Goal: Task Accomplishment & Management: Manage account settings

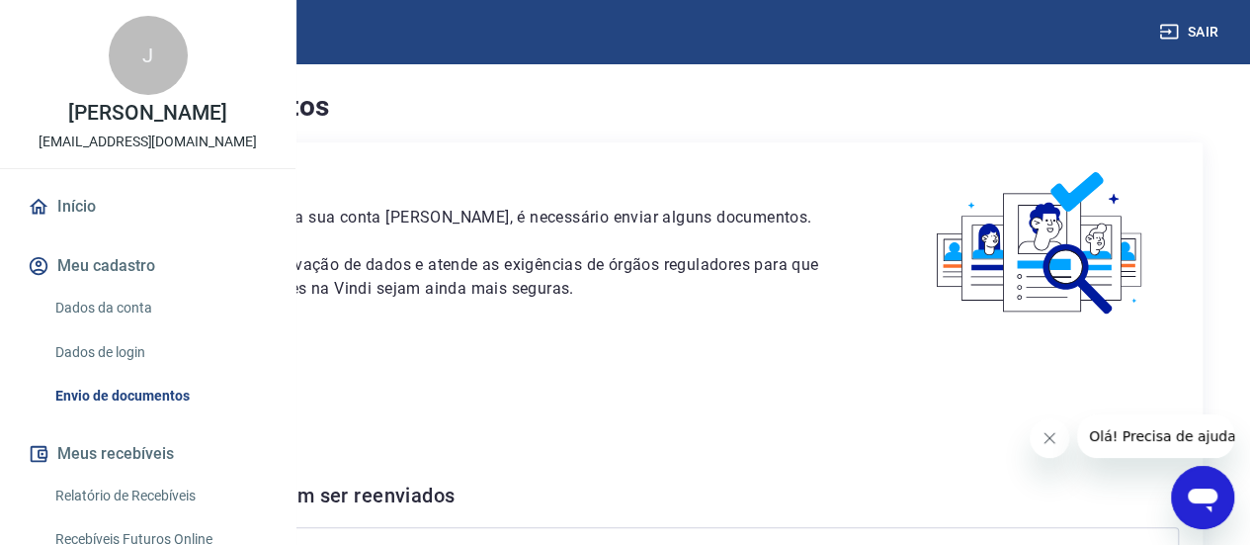
click at [635, 301] on p "Este envio serve como comprovação de dados e atende as exigências de órgãos reg…" at bounding box center [463, 276] width 785 height 47
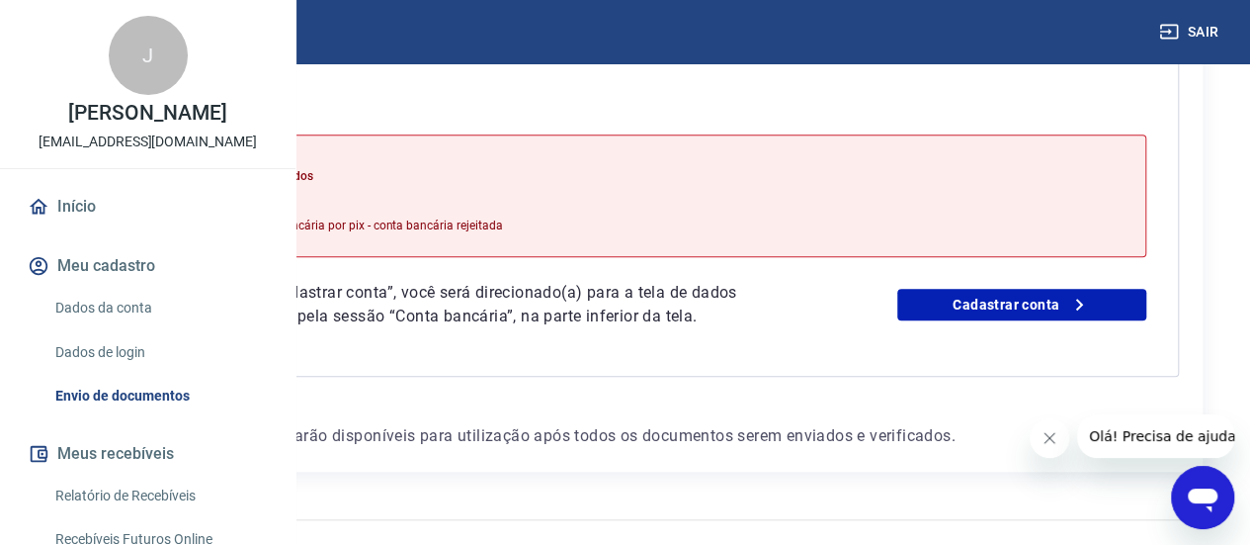
scroll to position [474, 0]
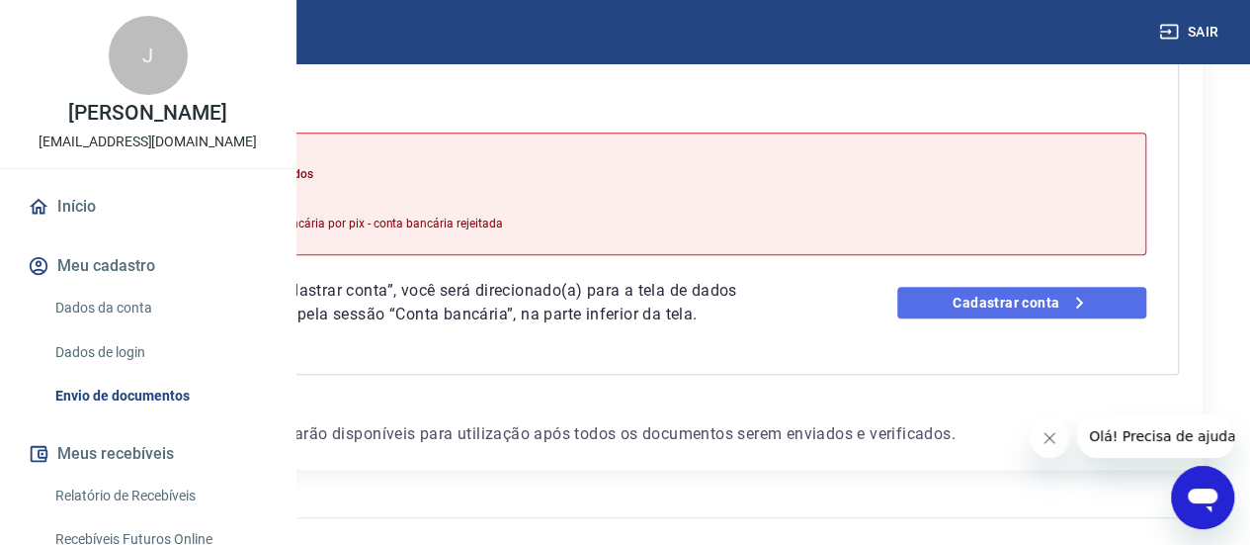
click at [1079, 318] on link "Cadastrar conta" at bounding box center [1022, 303] width 249 height 32
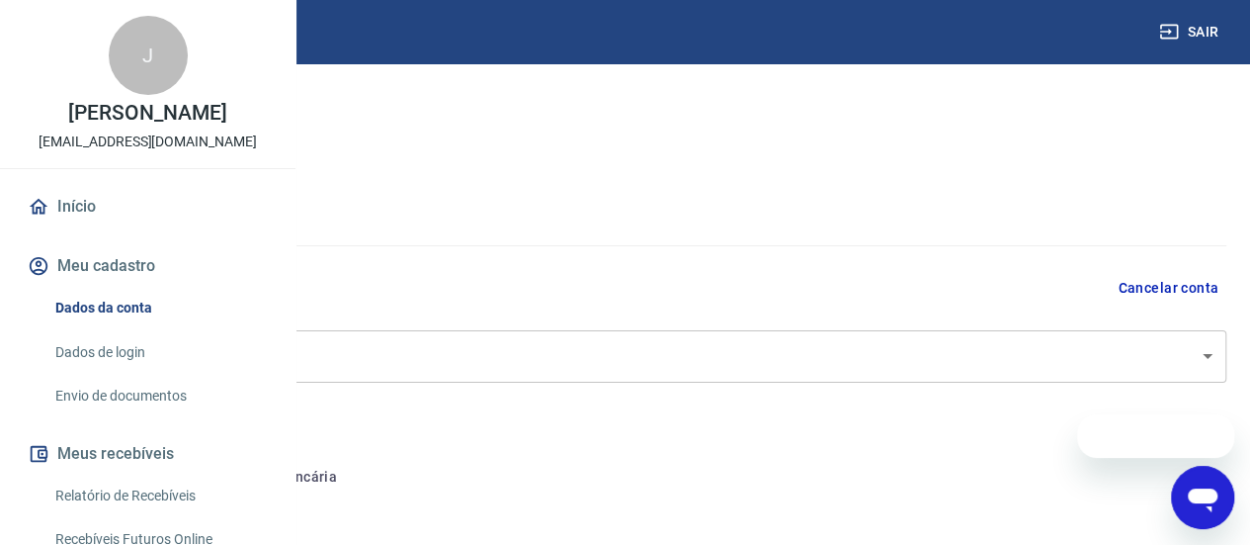
select select "RJ"
click at [922, 263] on div at bounding box center [629, 242] width 1195 height 56
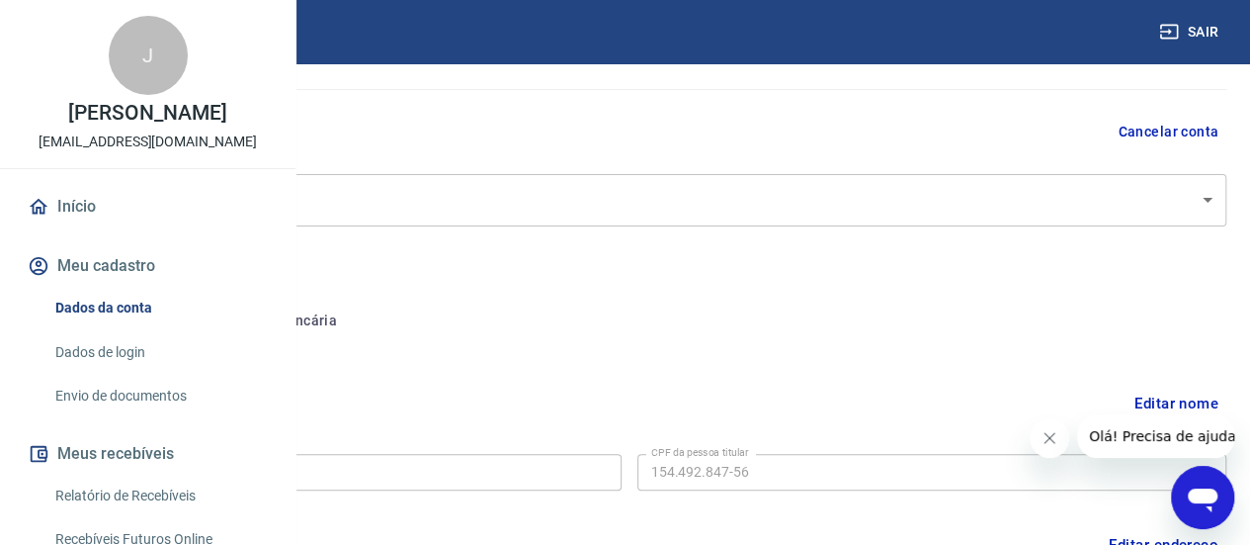
scroll to position [158, 0]
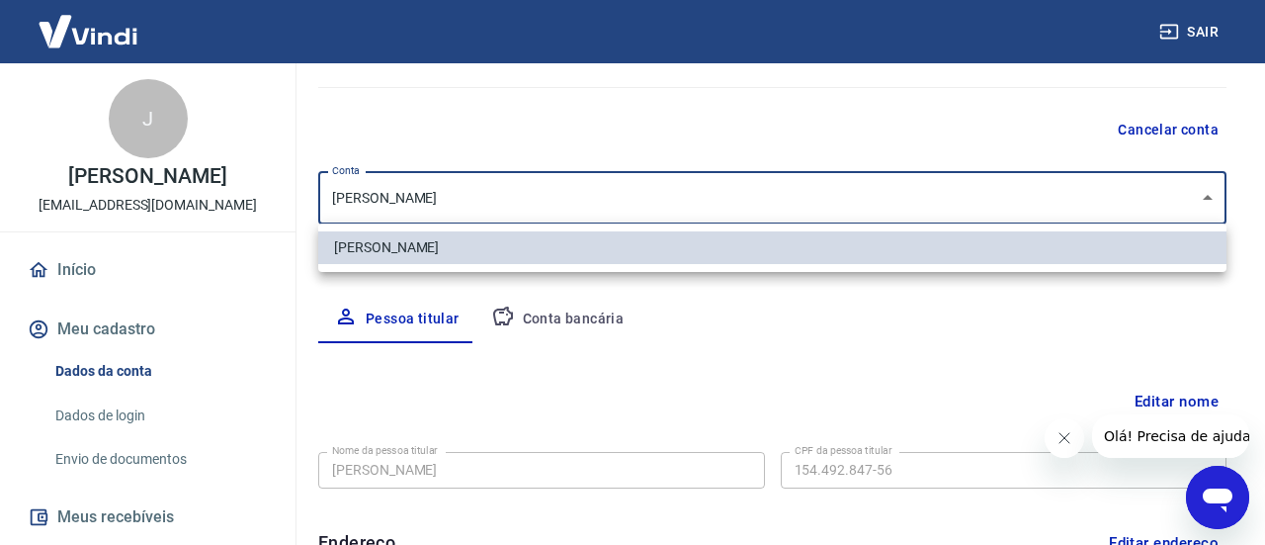
click at [623, 189] on body "Sair J Jessica Celsa celsa_jessica@hotmail.com Início Meu cadastro Dados da con…" at bounding box center [632, 114] width 1265 height 545
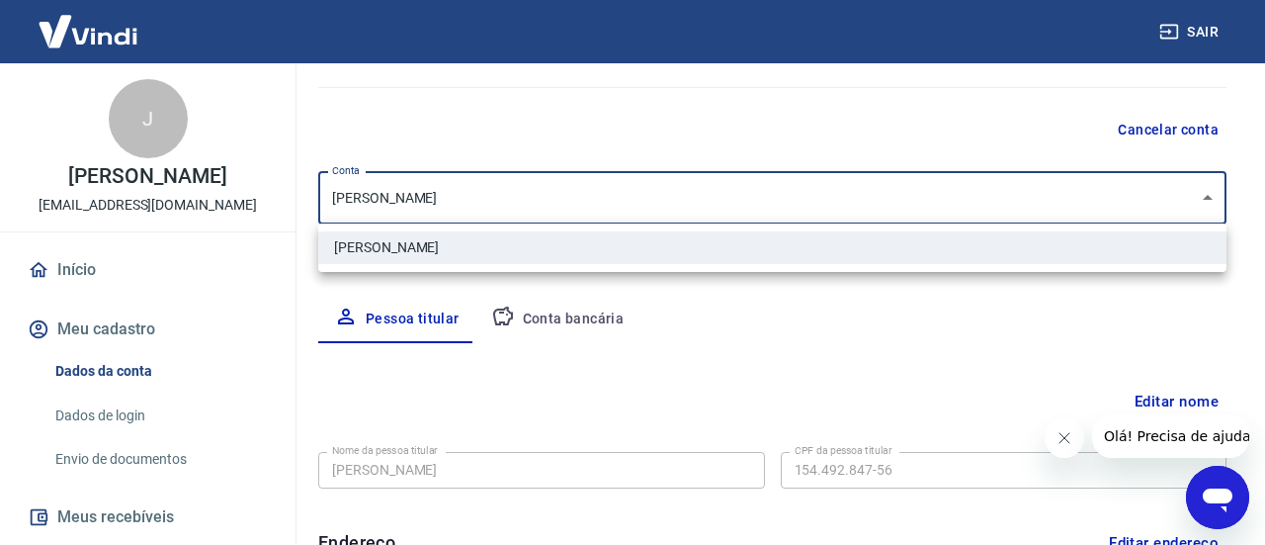
click at [623, 189] on div at bounding box center [632, 272] width 1265 height 545
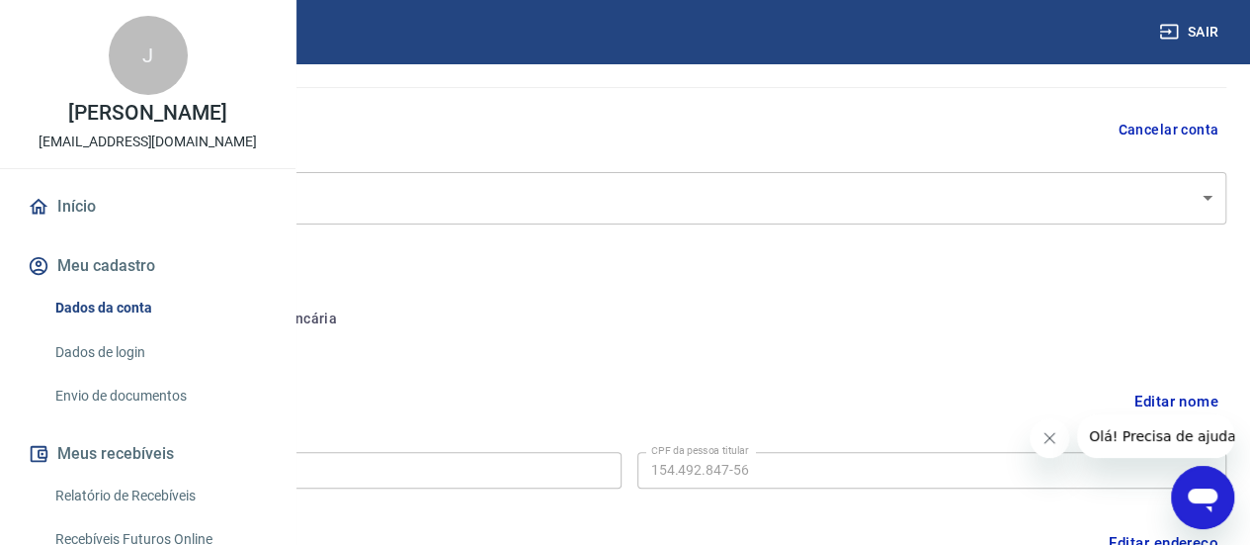
click at [604, 244] on div "Meu cadastro / Dados cadastrais Dados cadastrais Cancelar conta Conta Jessica C…" at bounding box center [629, 463] width 1243 height 1117
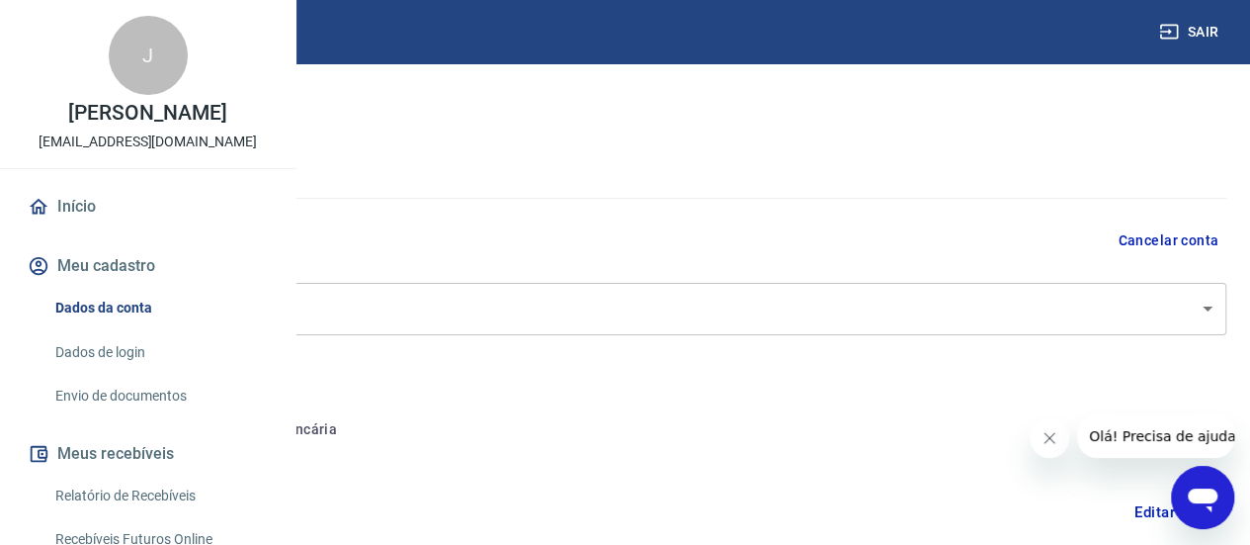
scroll to position [0, 0]
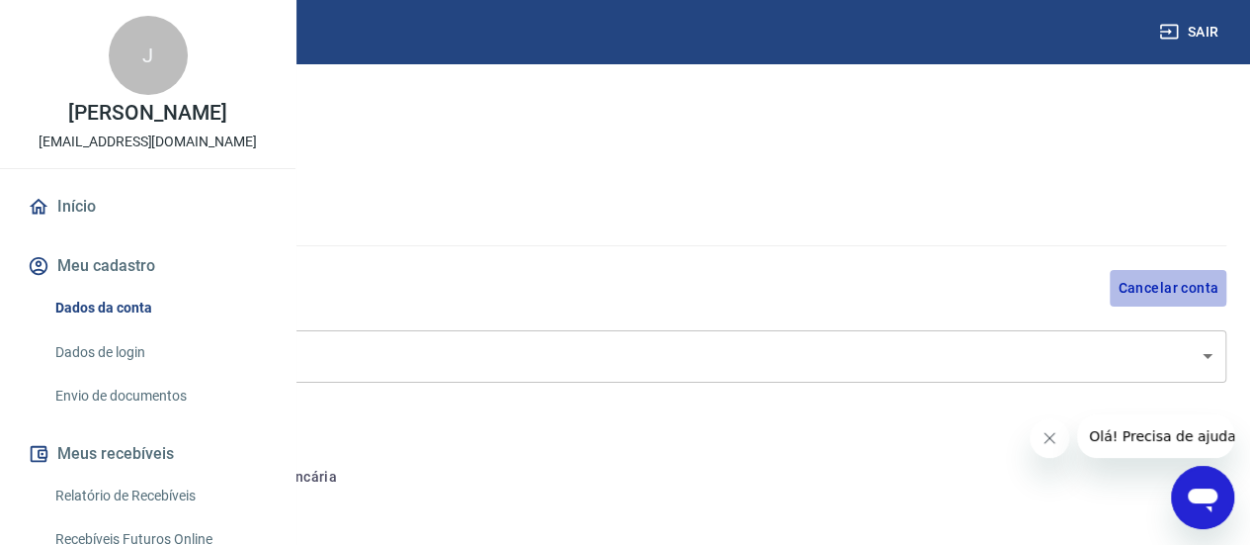
click at [1145, 286] on button "Cancelar conta" at bounding box center [1168, 288] width 117 height 37
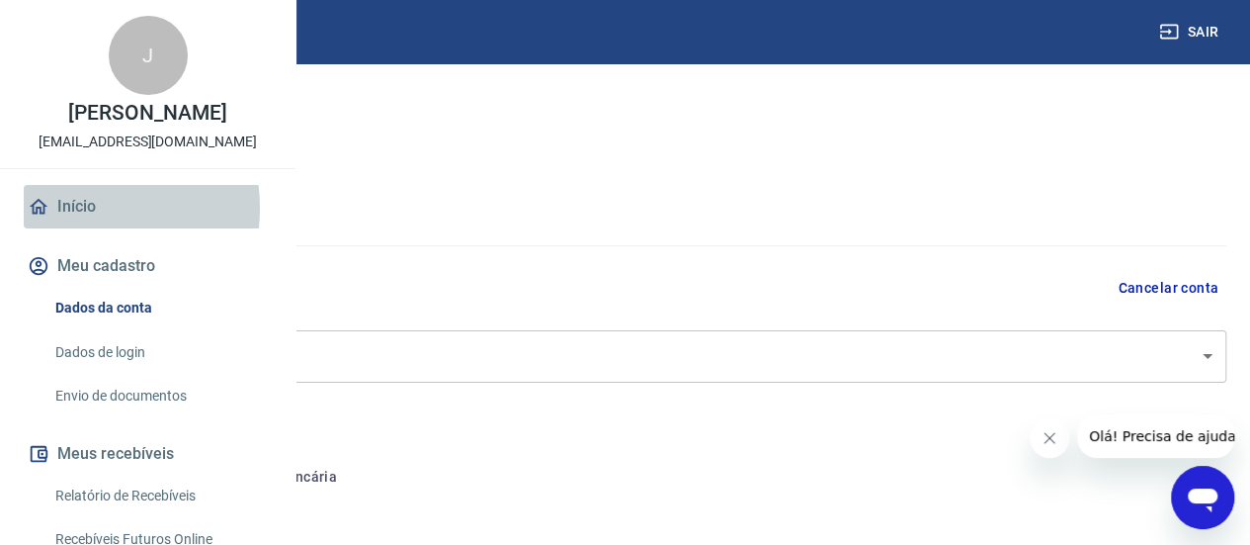
click at [69, 228] on link "Início" at bounding box center [148, 206] width 248 height 43
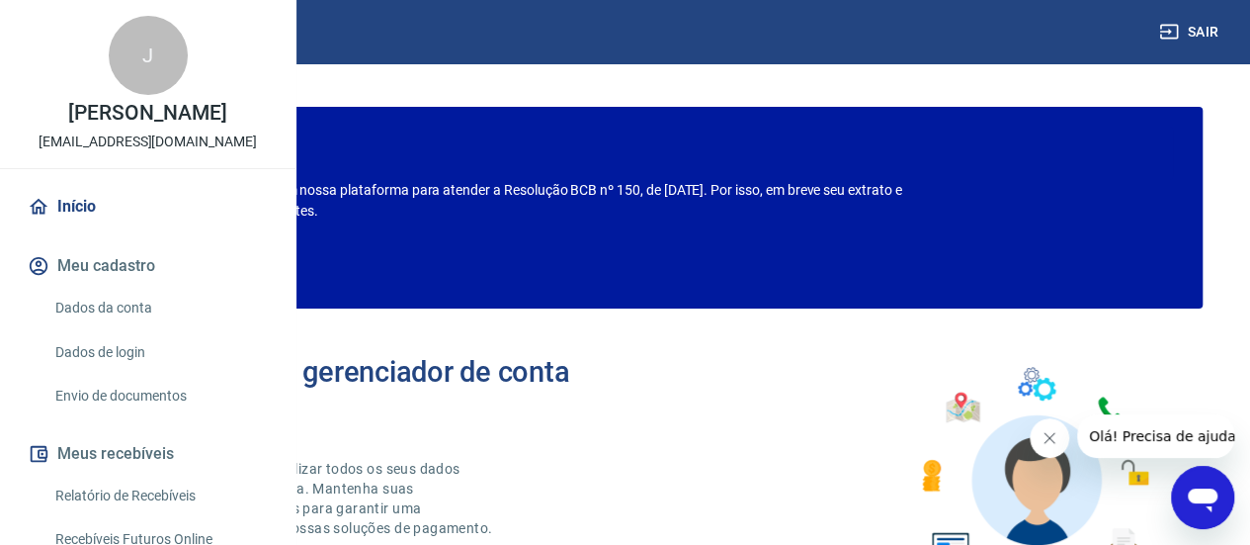
click at [69, 228] on link "Início" at bounding box center [148, 206] width 248 height 43
click at [578, 206] on p "Estamos realizando adequações em nossa plataforma para atender a Resolução BCB …" at bounding box center [515, 201] width 877 height 42
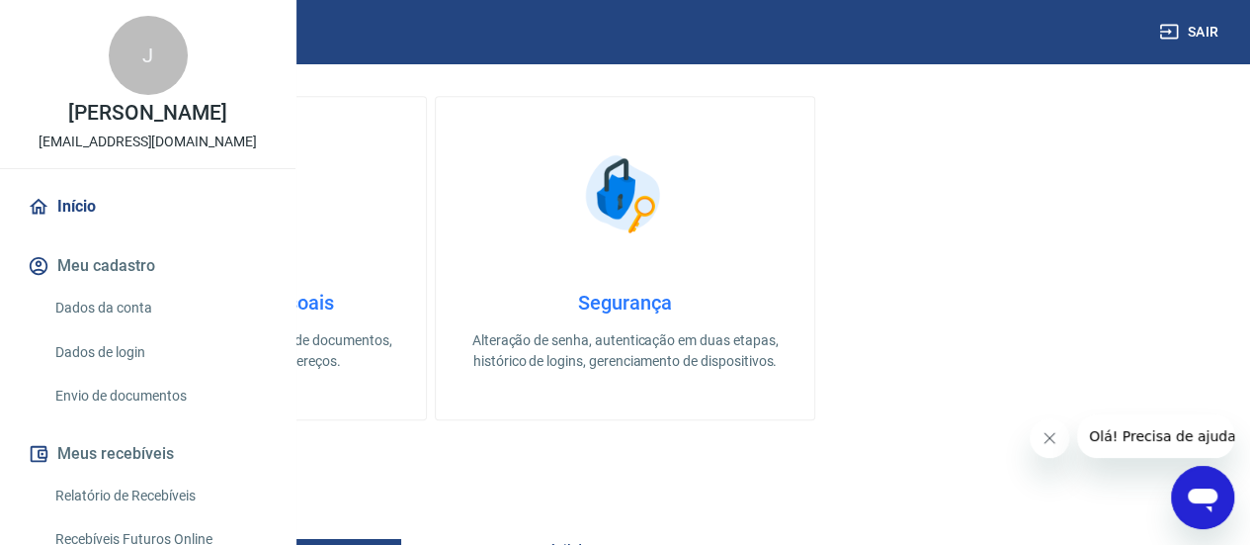
scroll to position [633, 0]
